Goal: Navigation & Orientation: Find specific page/section

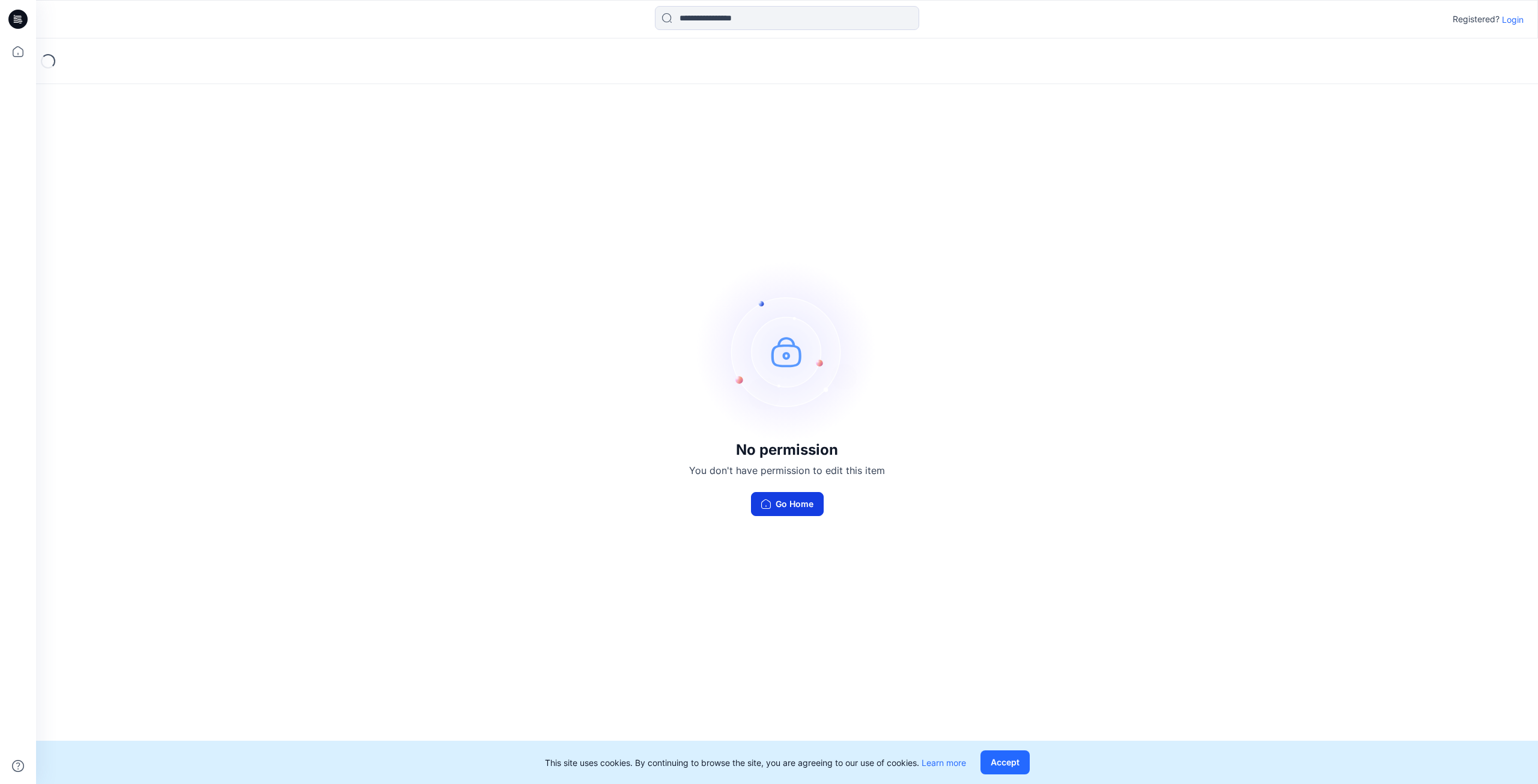
click at [799, 503] on button "Go Home" at bounding box center [787, 504] width 73 height 24
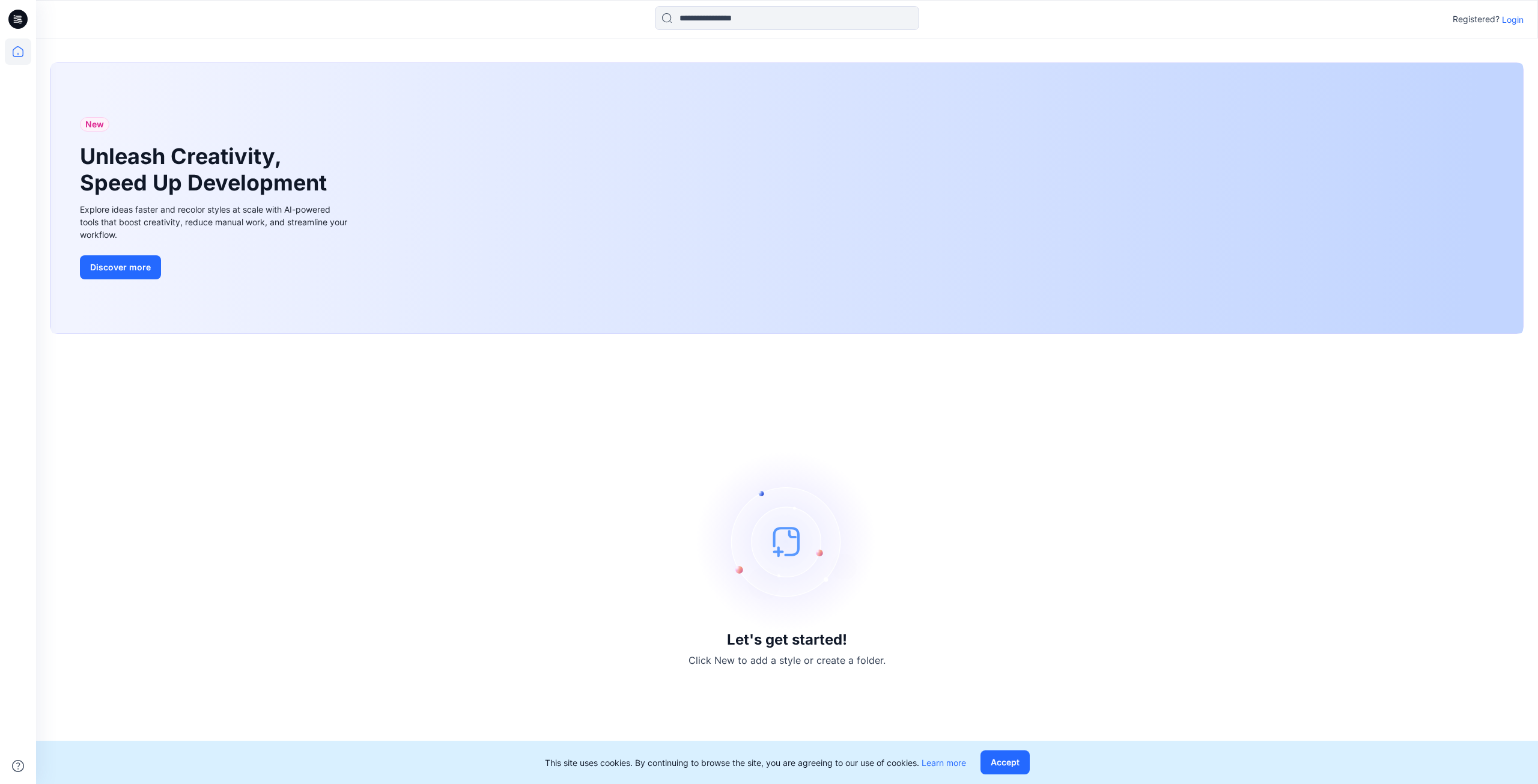
click at [790, 542] on img at bounding box center [787, 541] width 181 height 181
click at [1004, 767] on button "Accept" at bounding box center [1005, 762] width 50 height 24
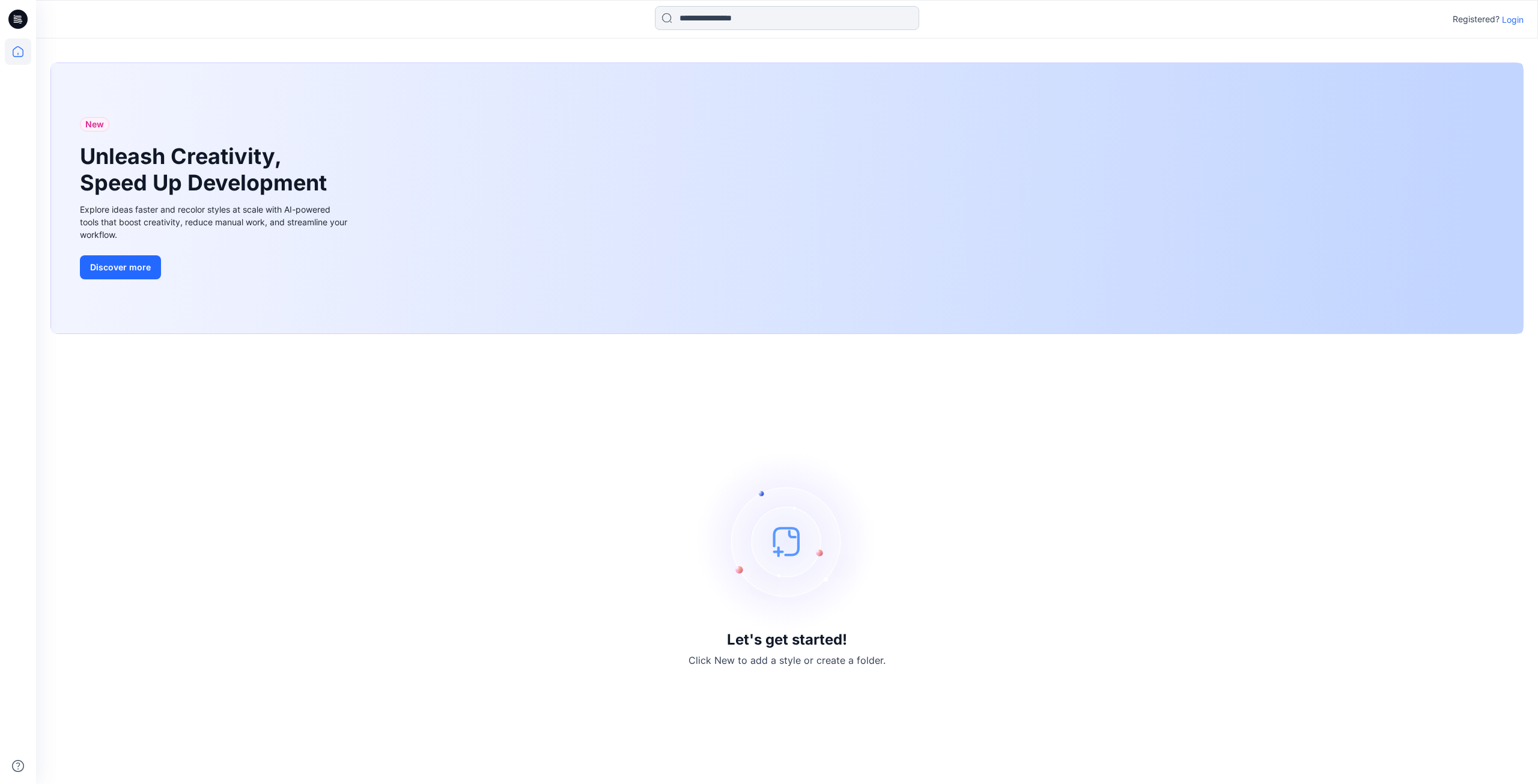
click at [772, 21] on input at bounding box center [787, 17] width 264 height 24
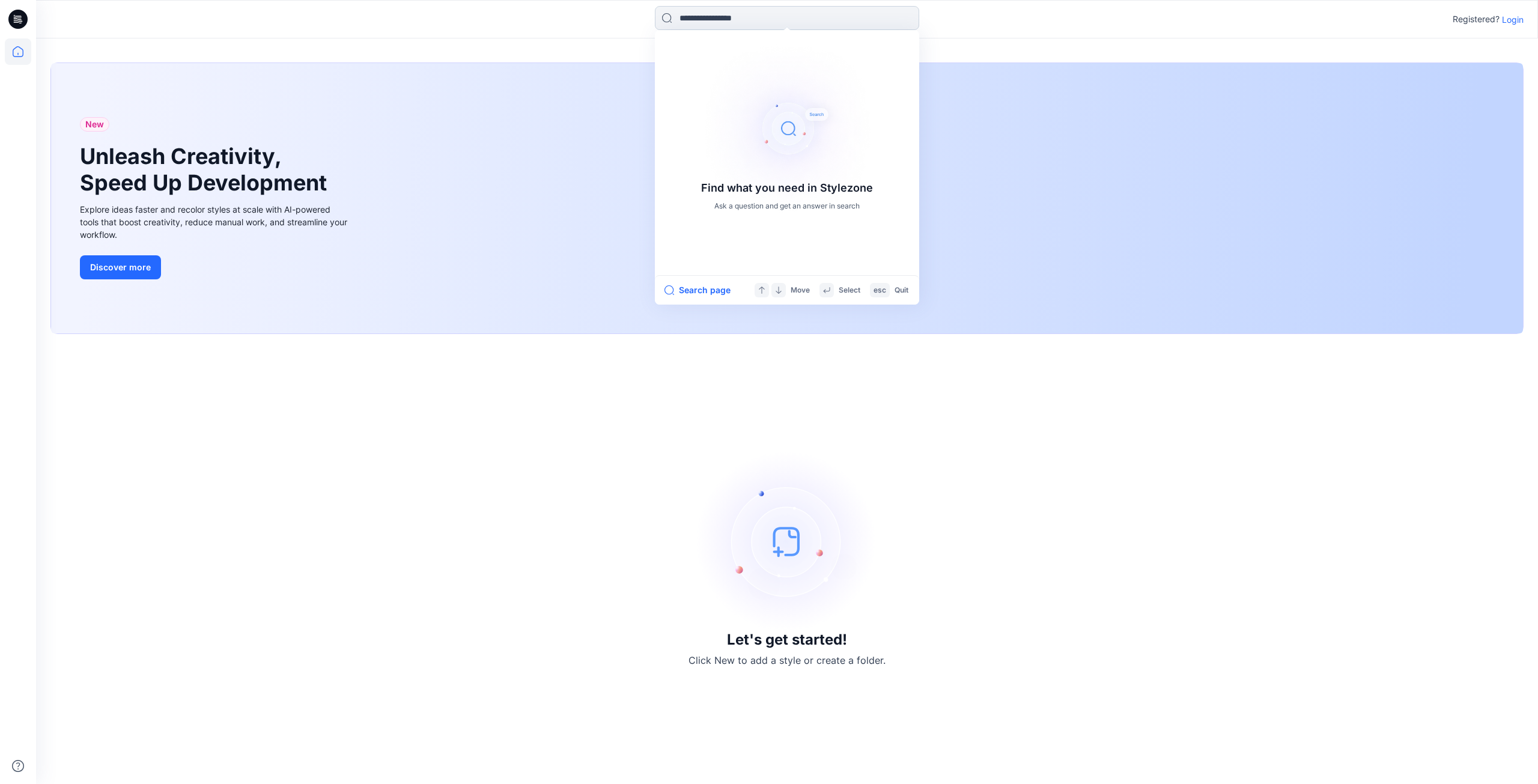
click at [768, 17] on input at bounding box center [787, 17] width 264 height 24
click at [21, 53] on icon at bounding box center [17, 51] width 26 height 26
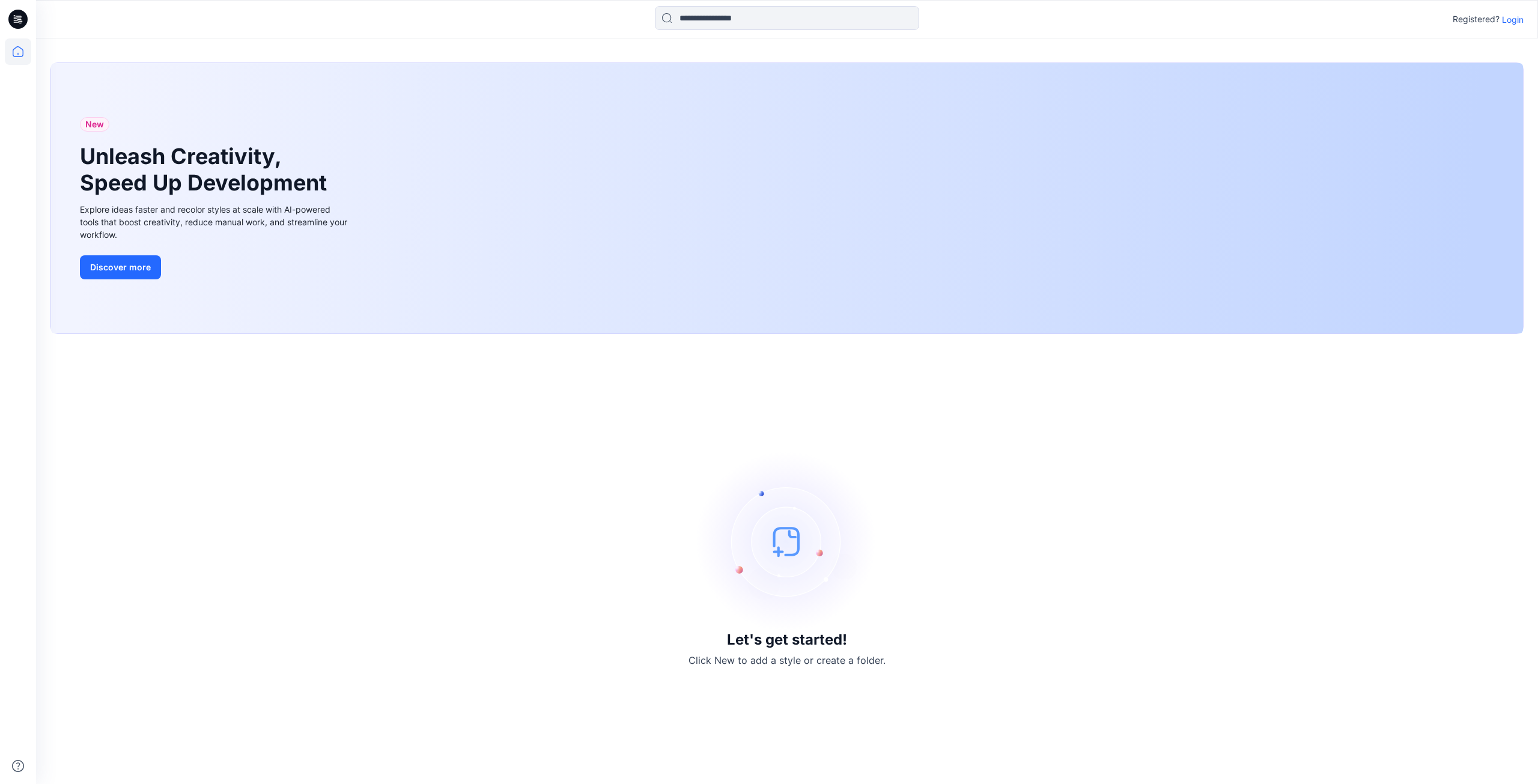
click at [17, 53] on icon at bounding box center [17, 51] width 26 height 26
click at [16, 20] on icon at bounding box center [16, 19] width 4 height 1
click at [17, 55] on icon at bounding box center [17, 51] width 26 height 26
click at [17, 54] on icon at bounding box center [17, 51] width 26 height 26
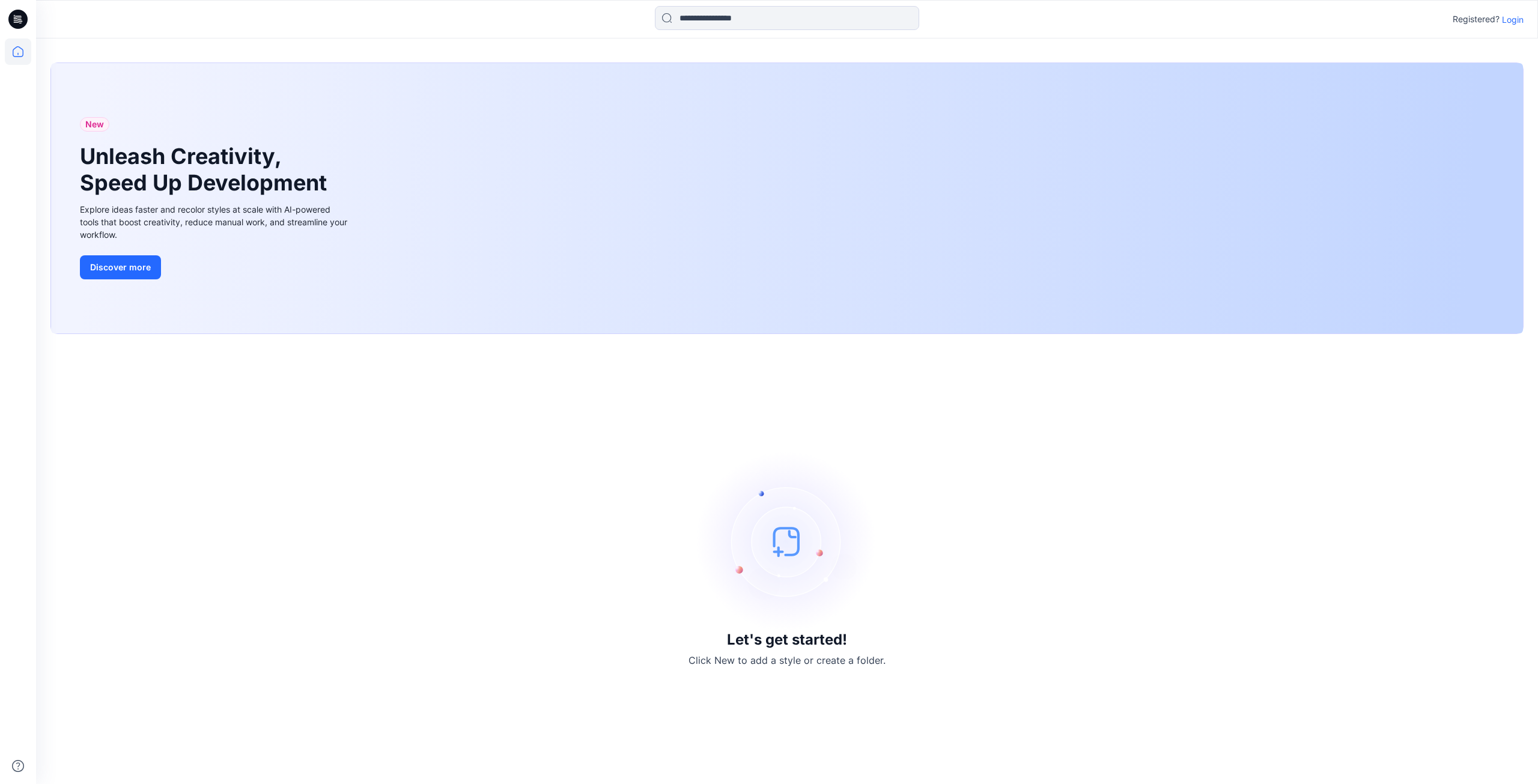
click at [17, 52] on icon at bounding box center [17, 51] width 26 height 26
click at [767, 546] on img at bounding box center [787, 541] width 181 height 181
click at [781, 549] on img at bounding box center [787, 541] width 181 height 181
click at [754, 645] on h3 "Let's get started!" at bounding box center [787, 639] width 120 height 17
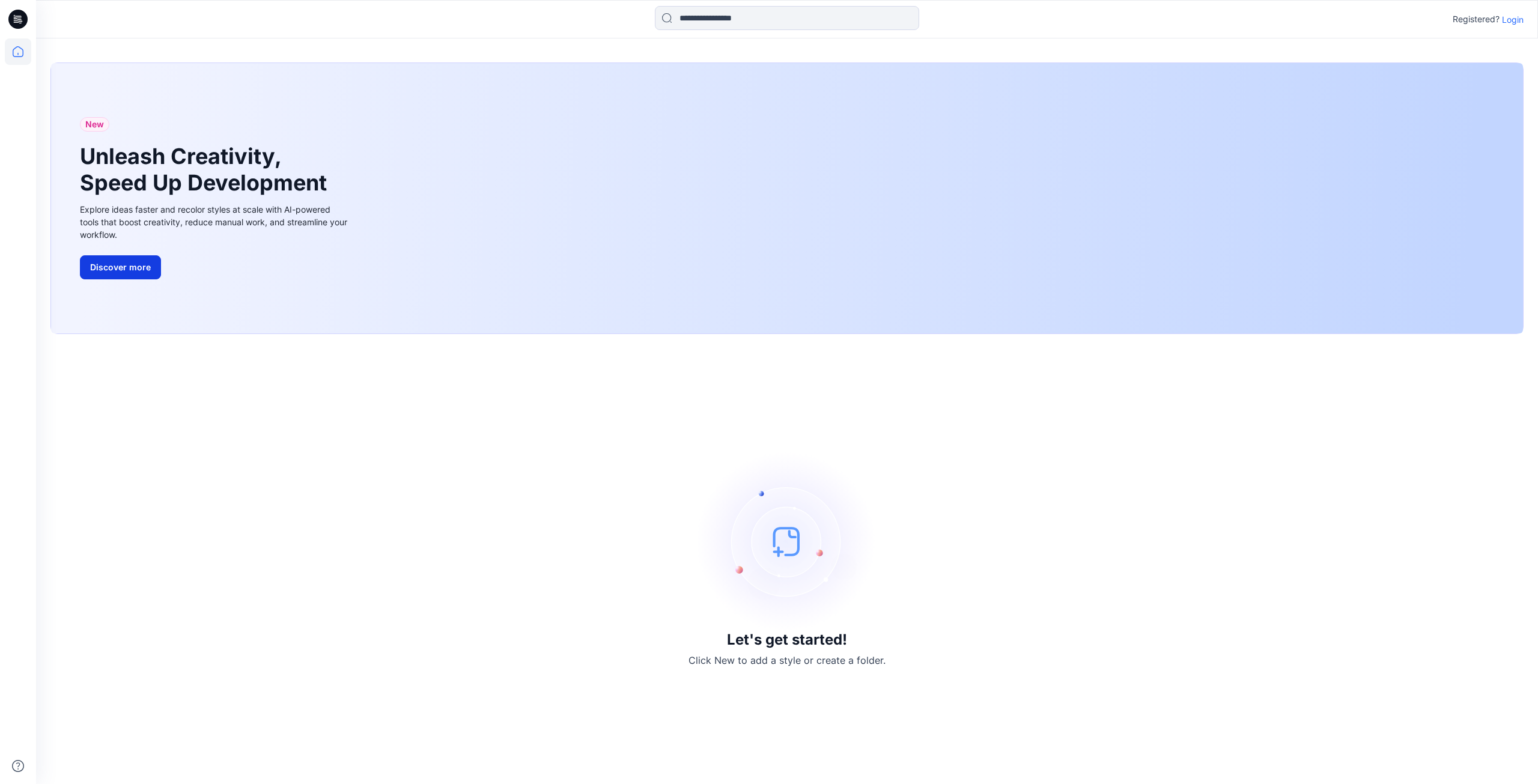
click at [88, 267] on button "Discover more" at bounding box center [120, 267] width 81 height 24
click at [466, 650] on div "Let's get started! Click New to add a style or create a folder." at bounding box center [787, 560] width 1474 height 422
click at [108, 270] on button "Discover more" at bounding box center [120, 267] width 81 height 24
click at [716, 14] on input at bounding box center [787, 17] width 264 height 24
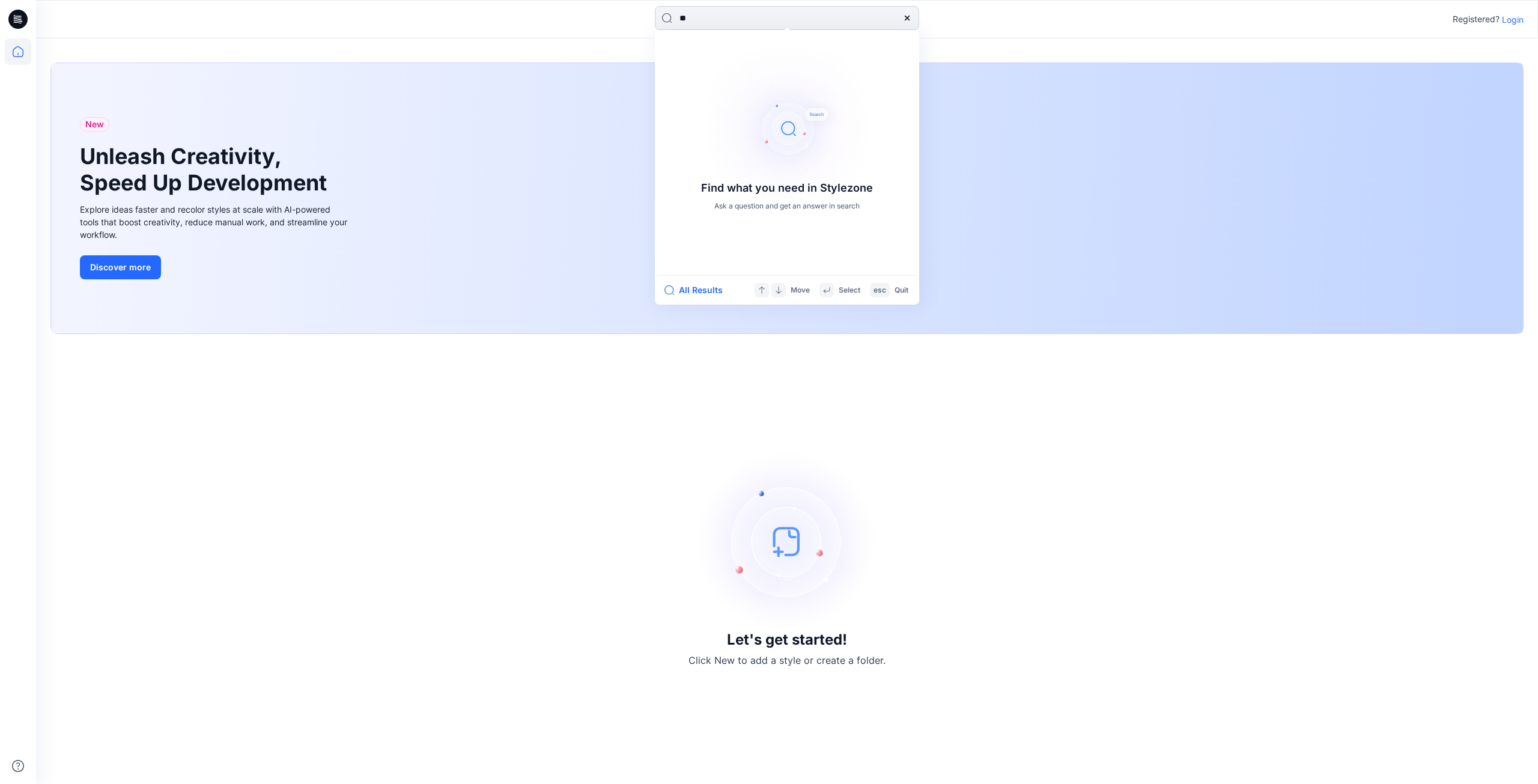
type input "*"
type input "**********"
click at [921, 17] on div "**********" at bounding box center [787, 18] width 751 height 26
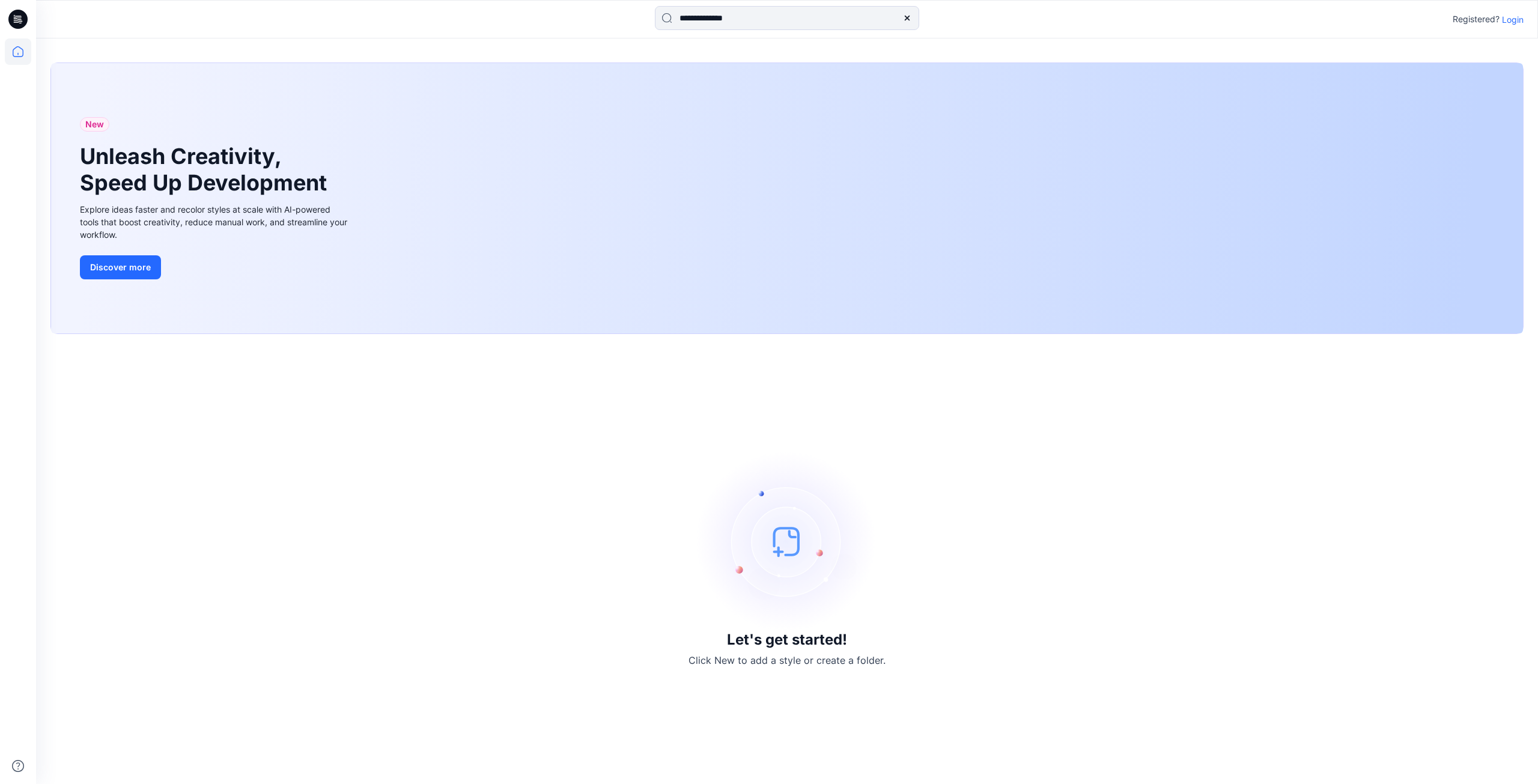
drag, startPoint x: 1500, startPoint y: 21, endPoint x: 1508, endPoint y: 15, distance: 10.0
click at [1500, 21] on div "Registered? Login" at bounding box center [1487, 18] width 71 height 15
click at [1510, 17] on p "Login" at bounding box center [1513, 19] width 21 height 13
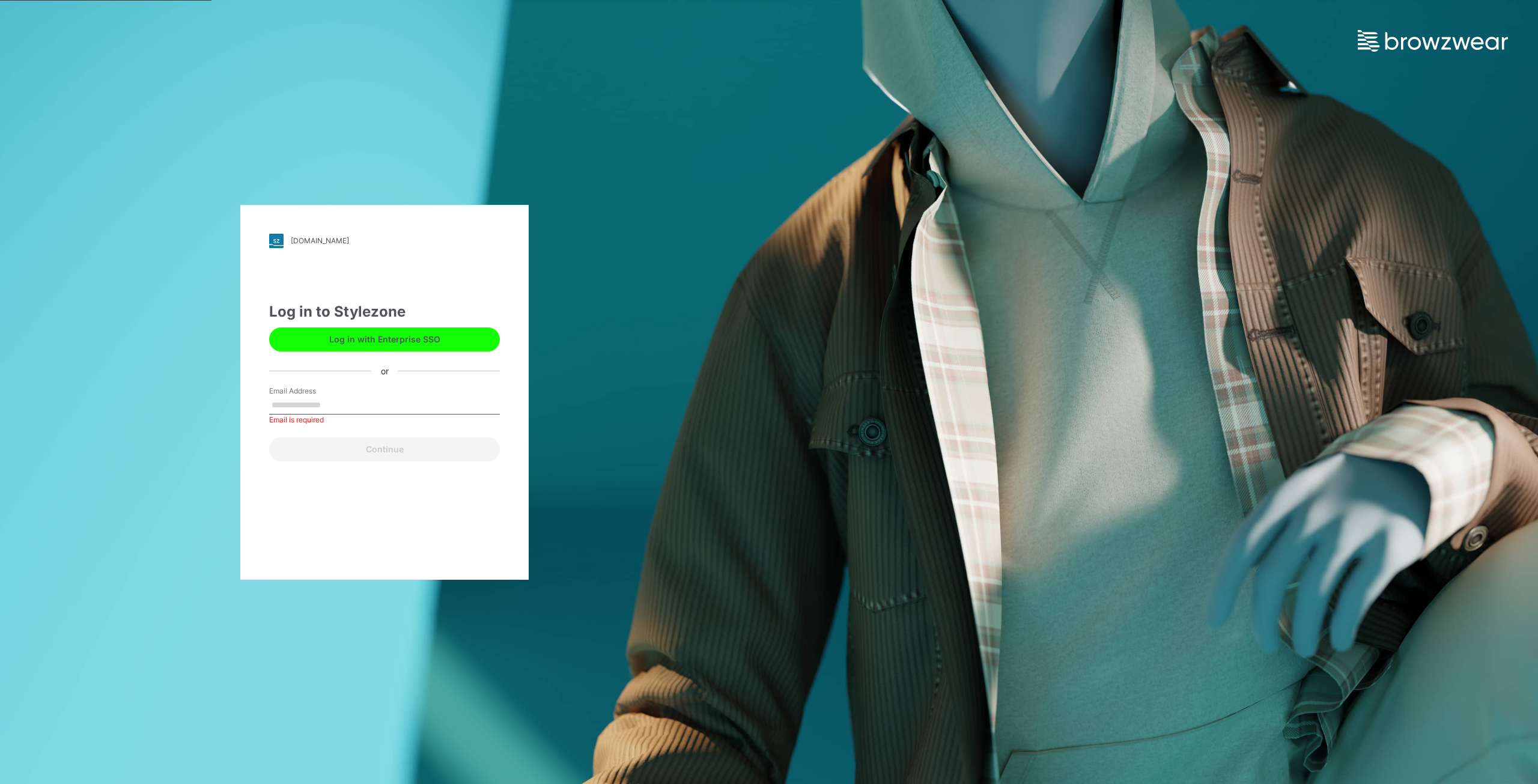
click at [304, 394] on label "Email Address" at bounding box center [311, 391] width 85 height 11
click at [304, 396] on input "Email Address" at bounding box center [384, 405] width 230 height 18
click at [297, 405] on input "Email Address" at bounding box center [384, 405] width 230 height 18
type input "**********"
click at [380, 453] on button "Continue" at bounding box center [384, 449] width 230 height 24
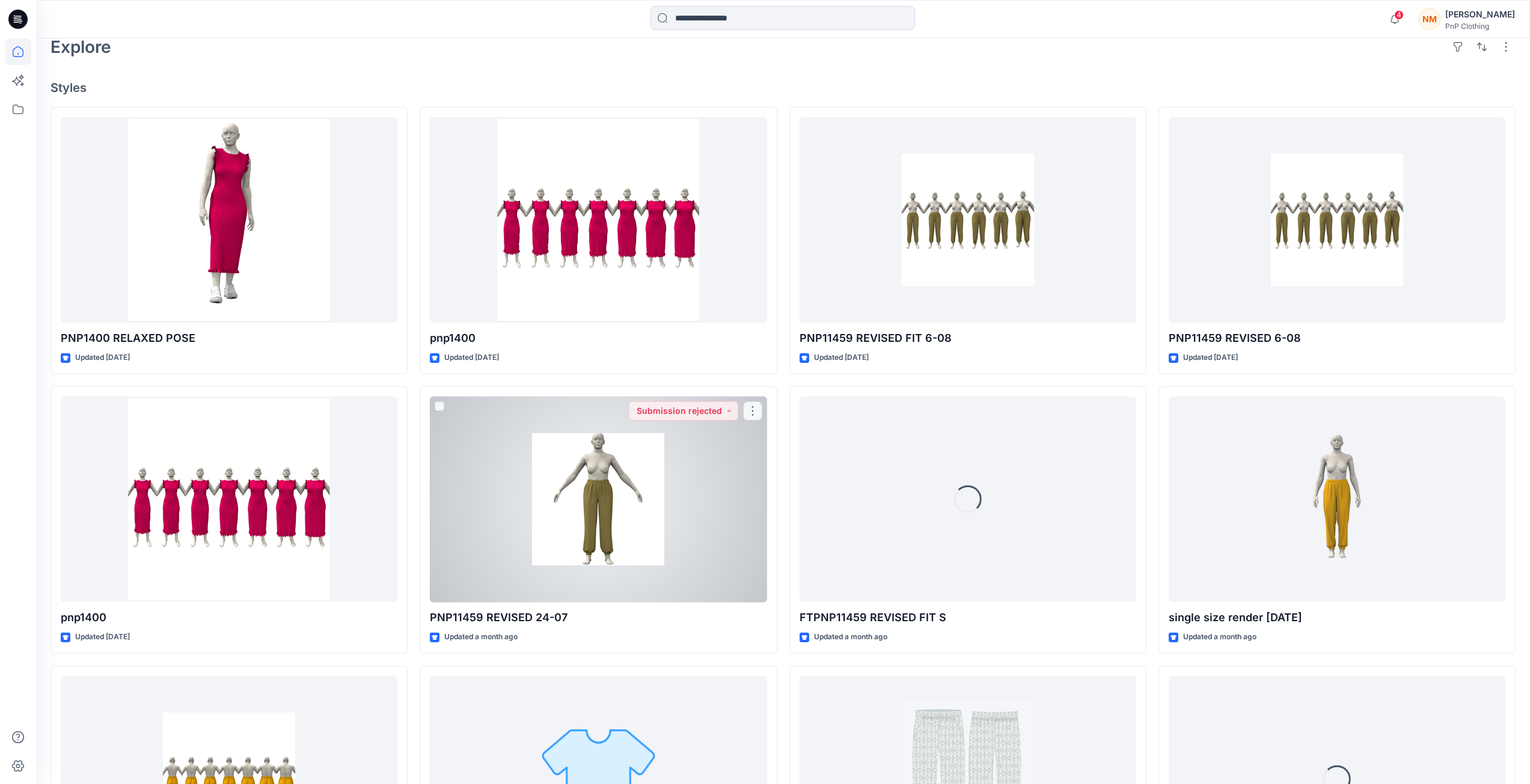
scroll to position [360, 0]
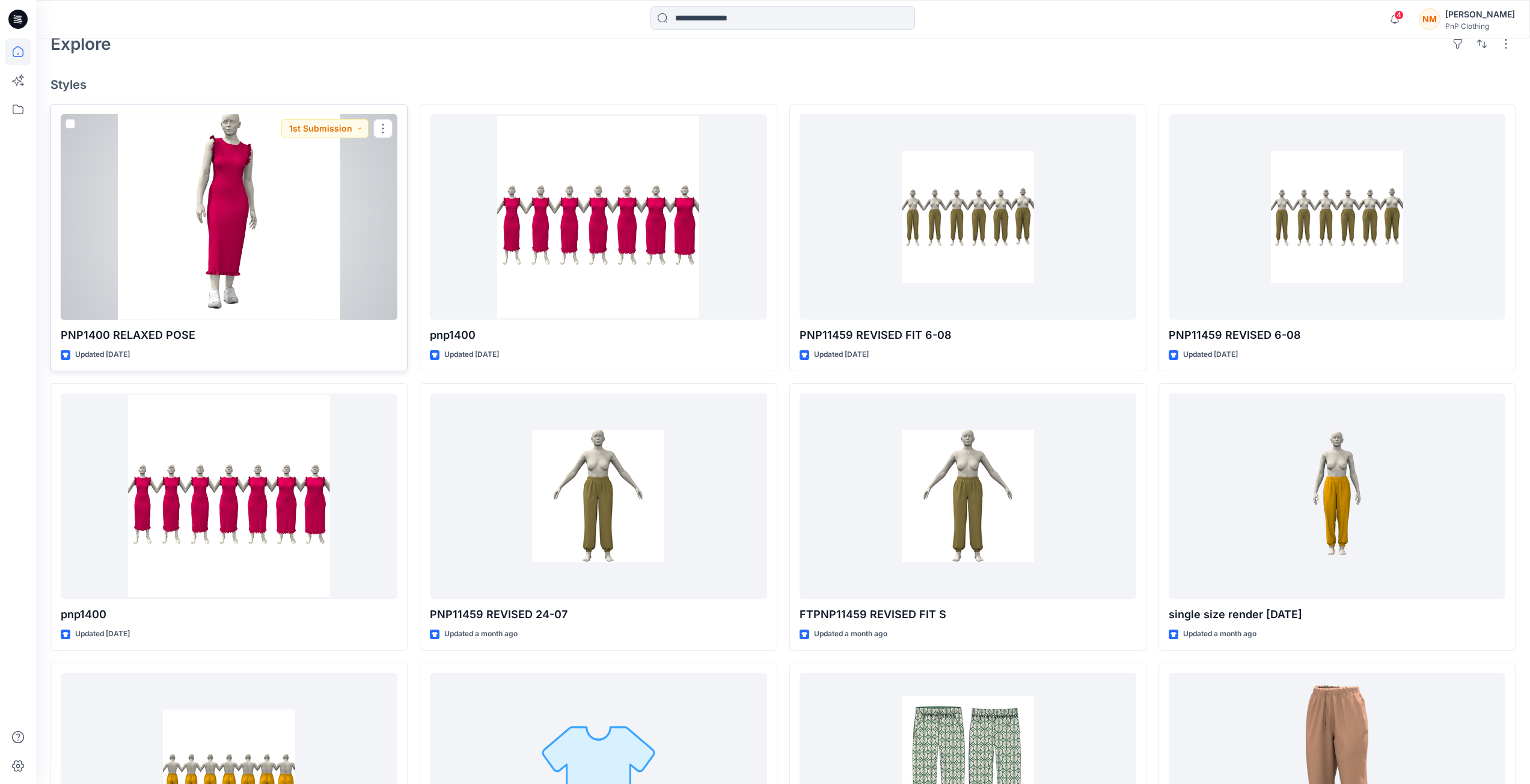
click at [229, 297] on div at bounding box center [228, 218] width 336 height 206
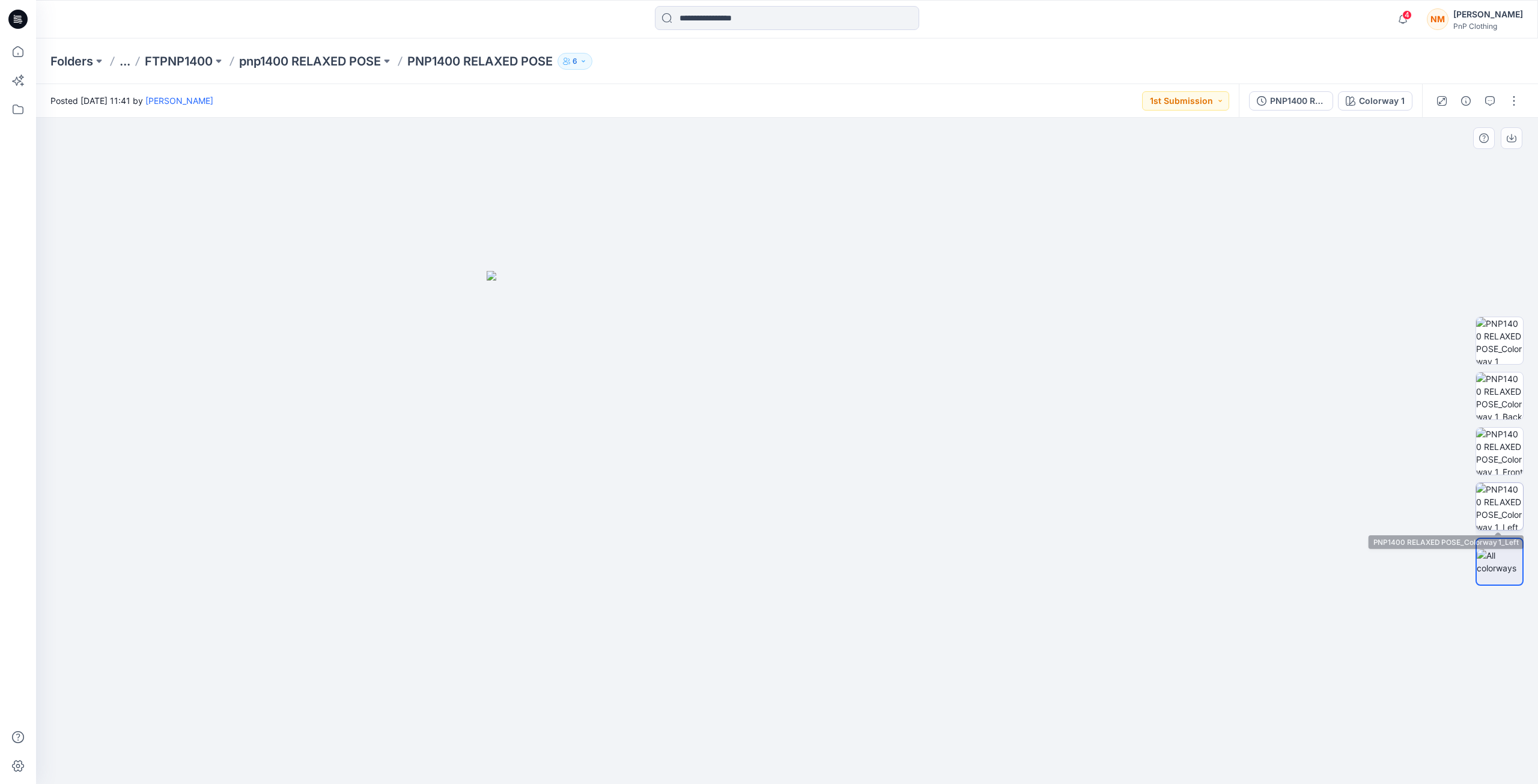
click at [1509, 513] on img at bounding box center [1500, 506] width 47 height 47
click at [1500, 452] on img at bounding box center [1500, 451] width 47 height 47
click at [1501, 394] on img at bounding box center [1500, 395] width 47 height 47
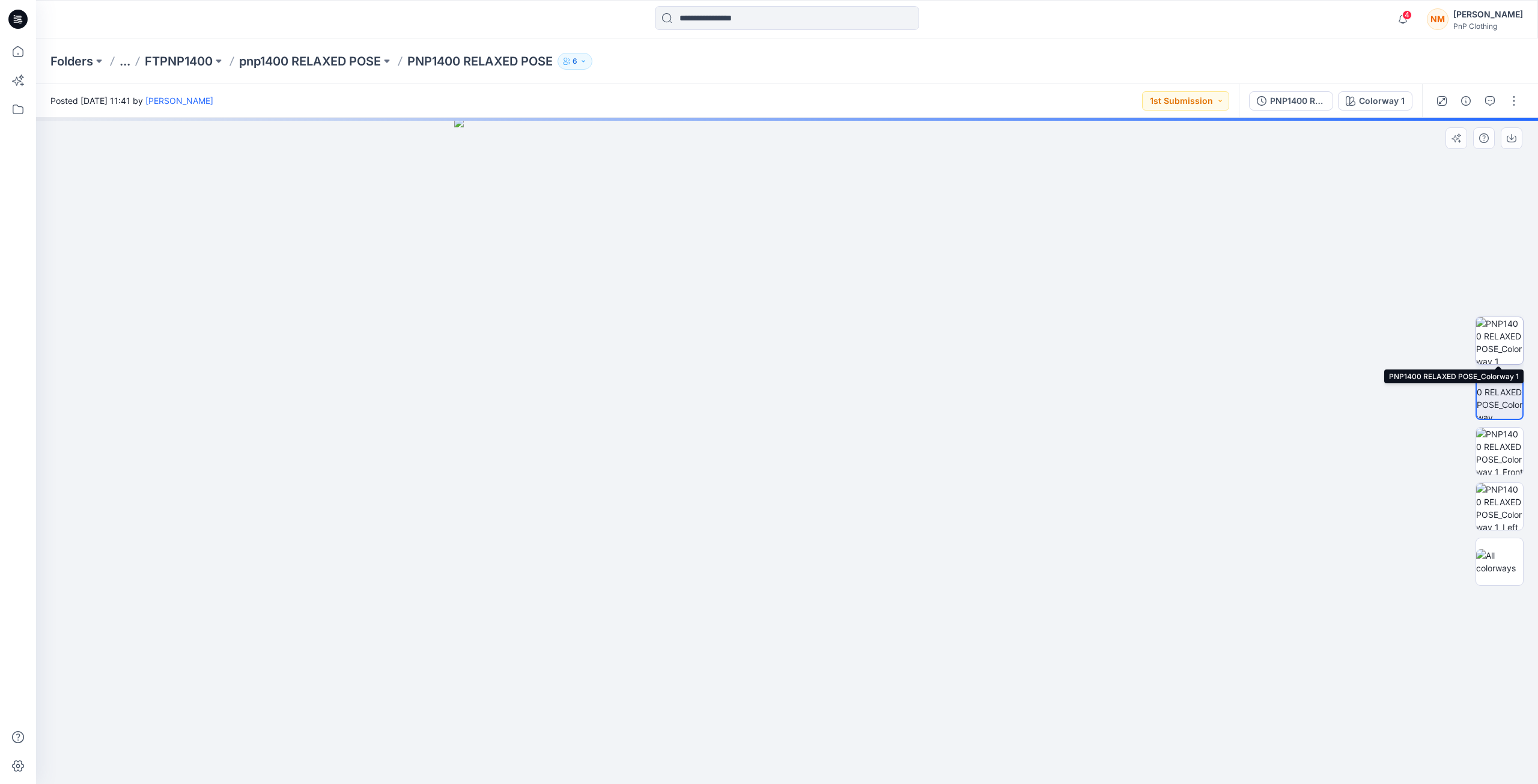
click at [1503, 340] on img at bounding box center [1500, 341] width 47 height 47
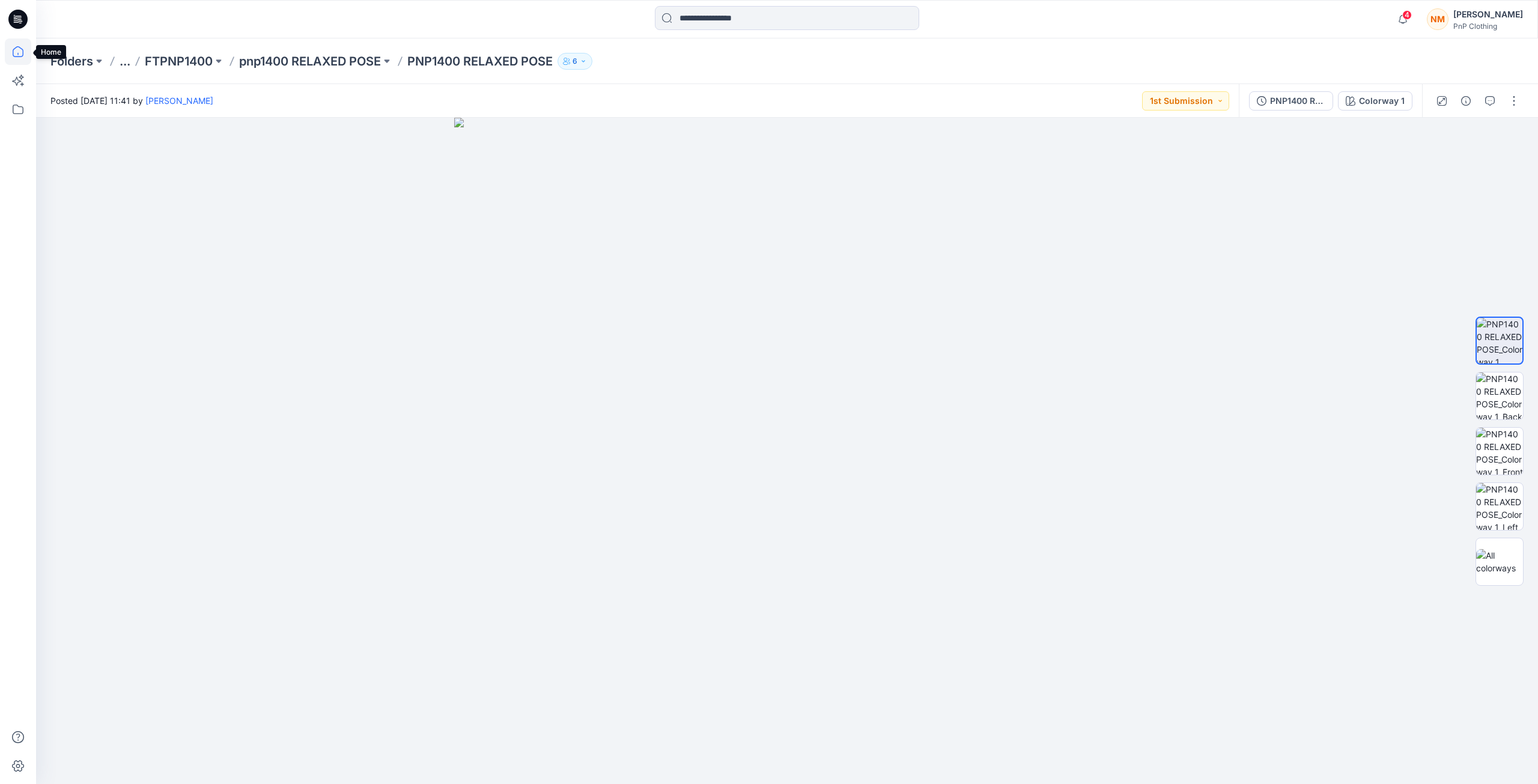
click at [11, 51] on icon at bounding box center [17, 51] width 26 height 26
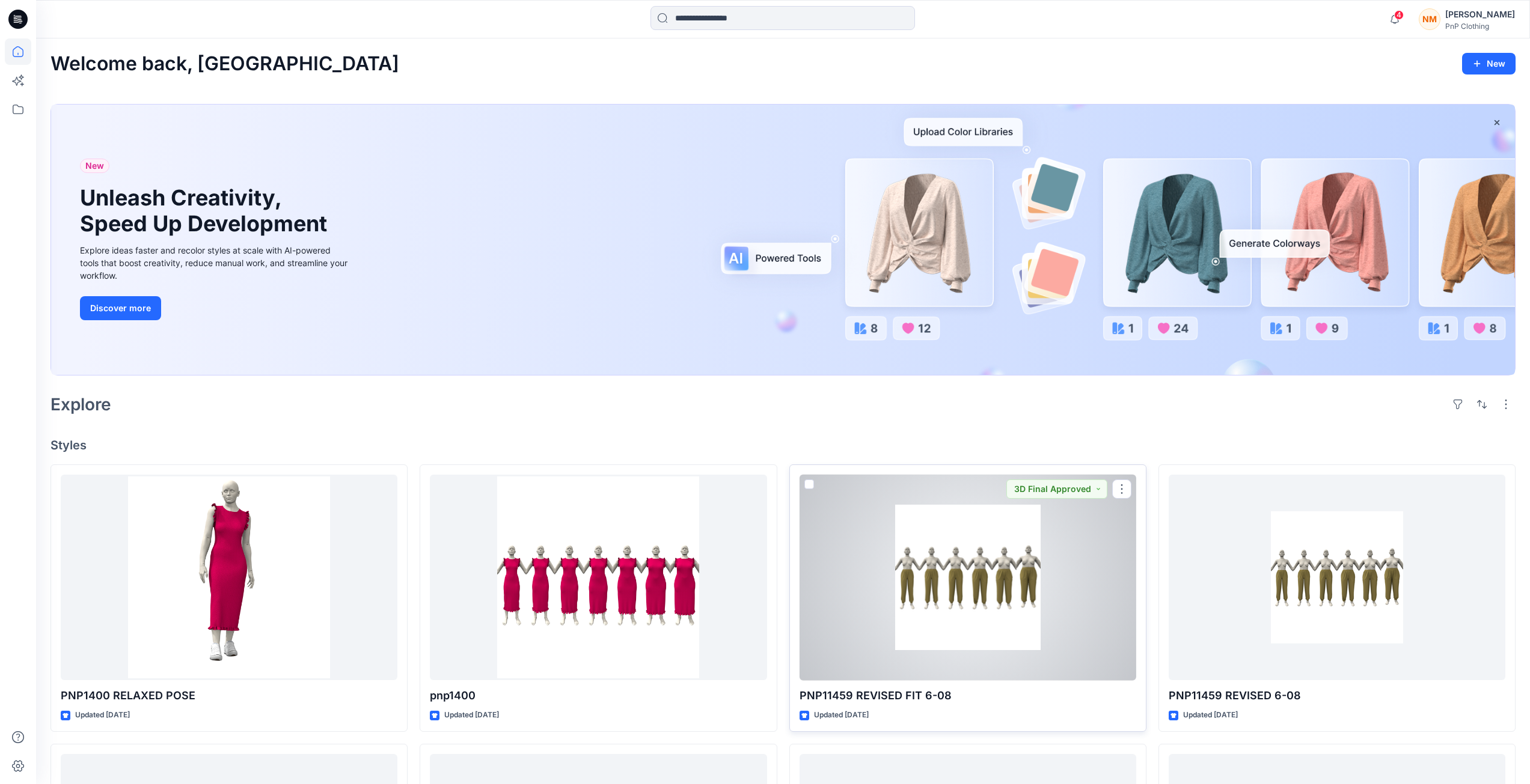
click at [950, 620] on div at bounding box center [968, 578] width 336 height 206
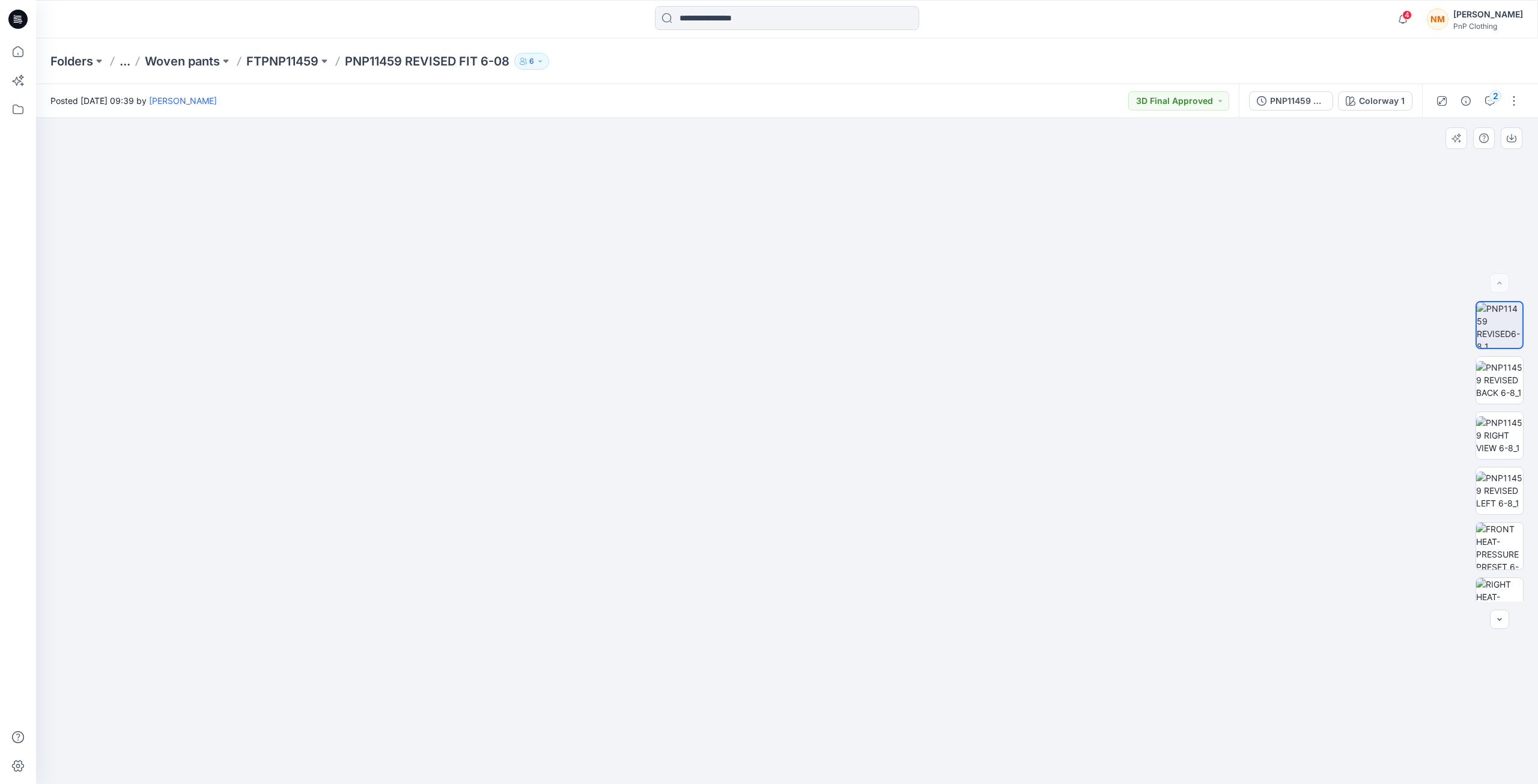
click at [1302, 410] on img at bounding box center [788, 313] width 1218 height 942
click at [1494, 494] on img at bounding box center [1500, 491] width 47 height 38
click at [1497, 426] on img at bounding box center [1500, 435] width 47 height 38
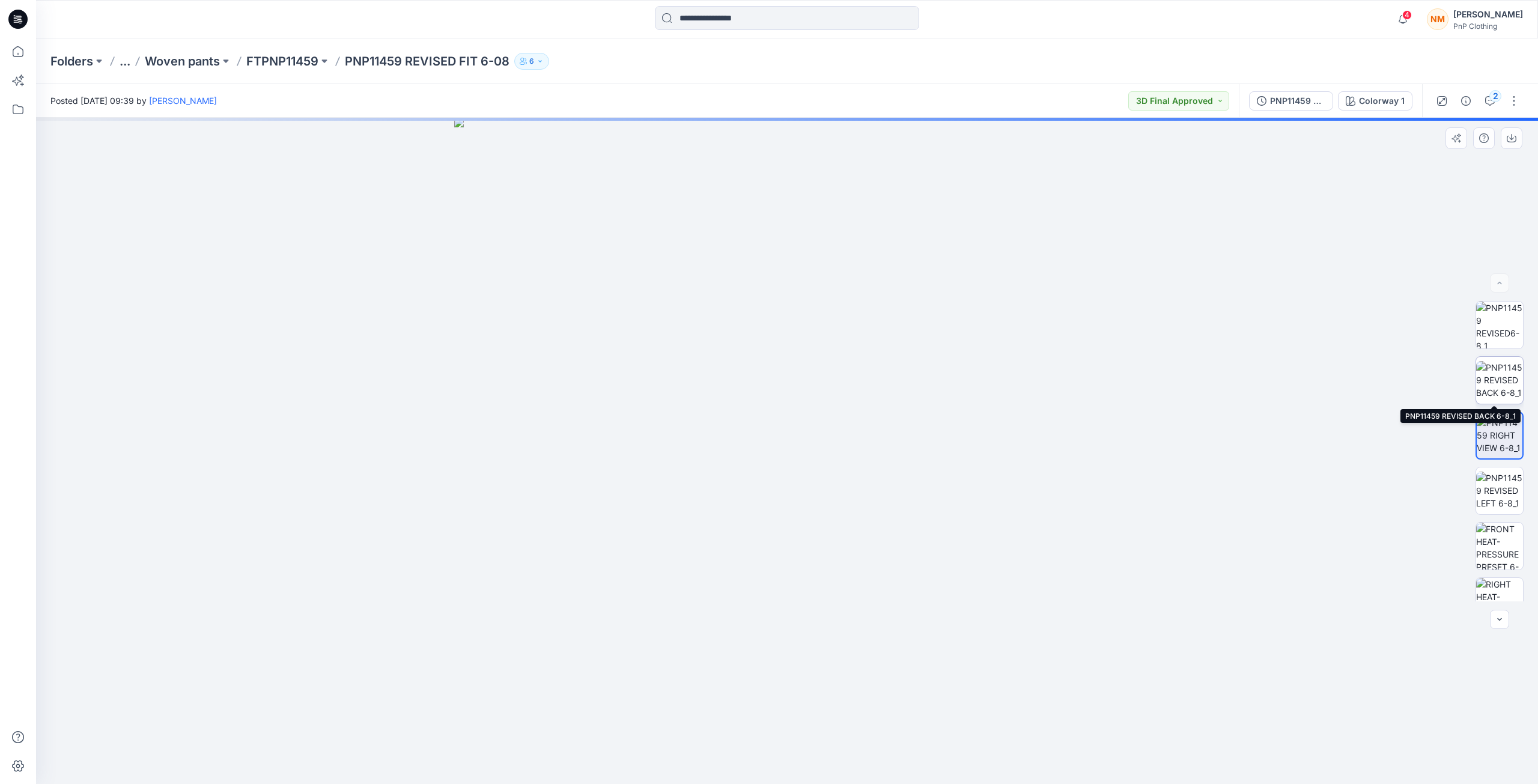
click at [1500, 389] on img at bounding box center [1500, 380] width 47 height 38
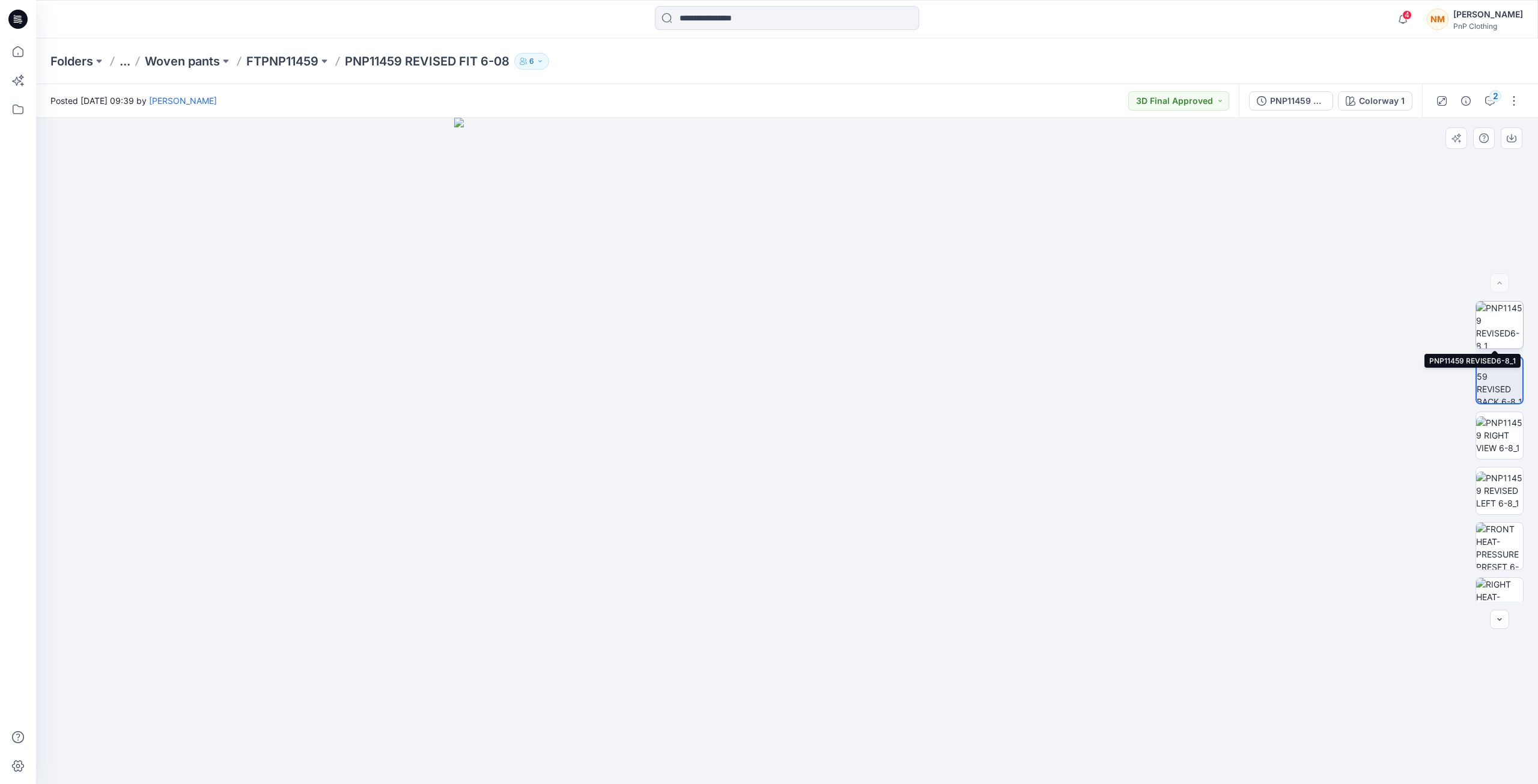
click at [1505, 331] on img at bounding box center [1500, 324] width 47 height 47
click at [1508, 546] on img at bounding box center [1500, 546] width 47 height 47
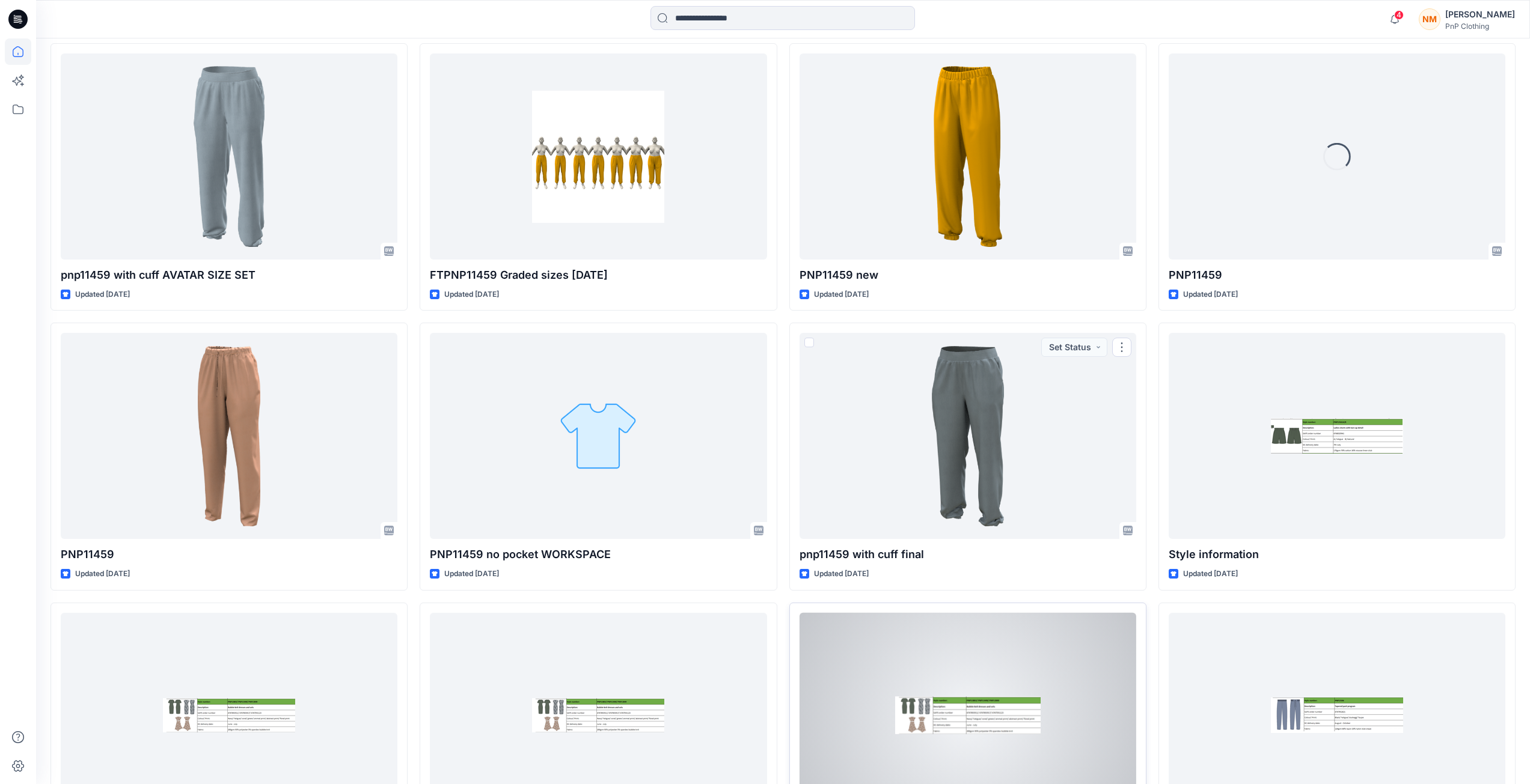
scroll to position [1285, 0]
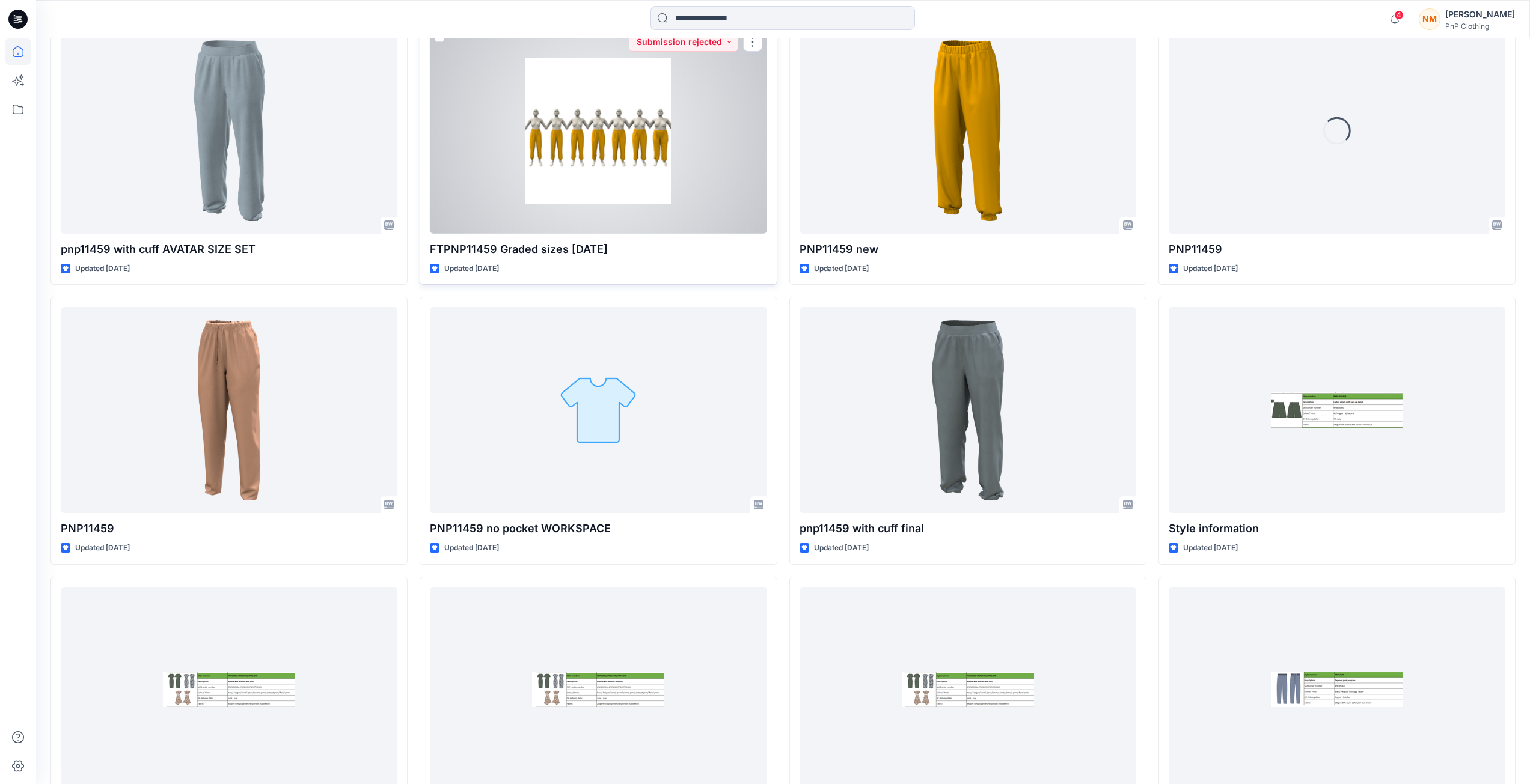
click at [542, 164] on div at bounding box center [598, 130] width 336 height 206
